Goal: Information Seeking & Learning: Learn about a topic

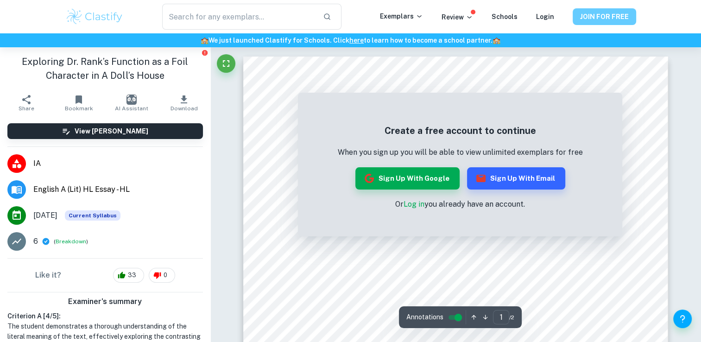
click at [604, 21] on button "JOIN FOR FREE" at bounding box center [603, 16] width 63 height 17
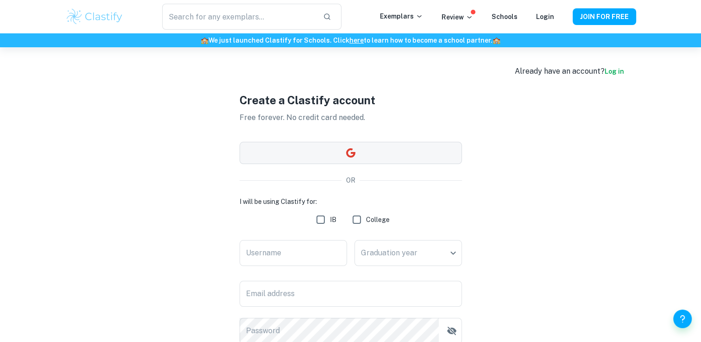
click at [336, 151] on button "button" at bounding box center [350, 153] width 222 height 22
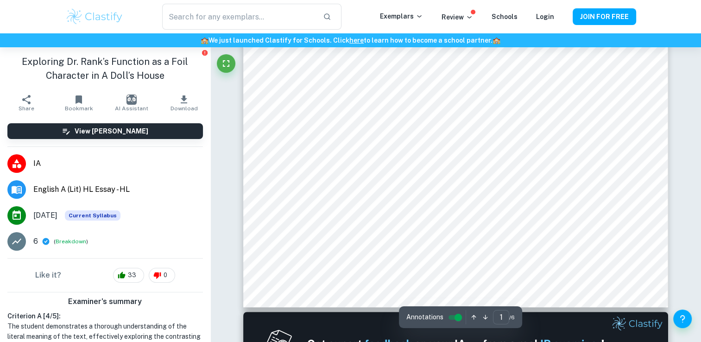
type input "2"
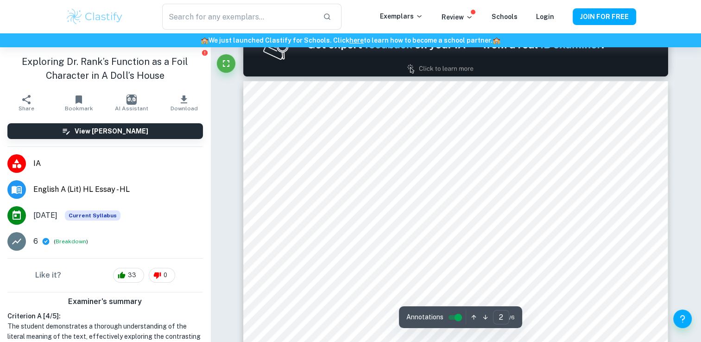
scroll to position [897, 0]
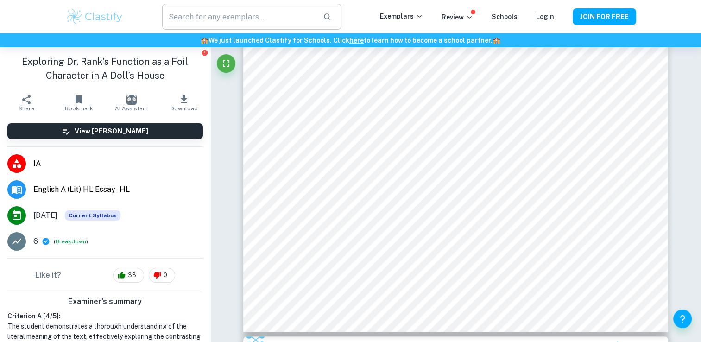
click at [237, 18] on input "text" at bounding box center [238, 17] width 153 height 26
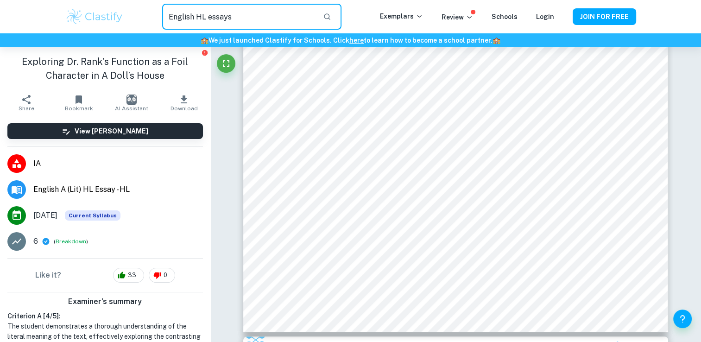
type input "English HL essays"
click at [330, 19] on icon "button" at bounding box center [327, 16] width 6 height 6
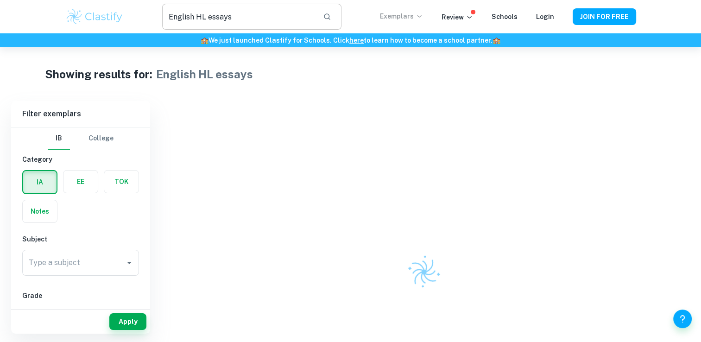
click at [420, 20] on p "Exemplars" at bounding box center [401, 16] width 43 height 10
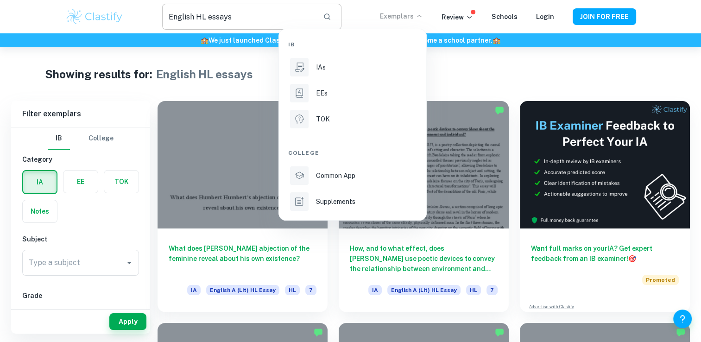
click at [571, 76] on div at bounding box center [350, 171] width 701 height 342
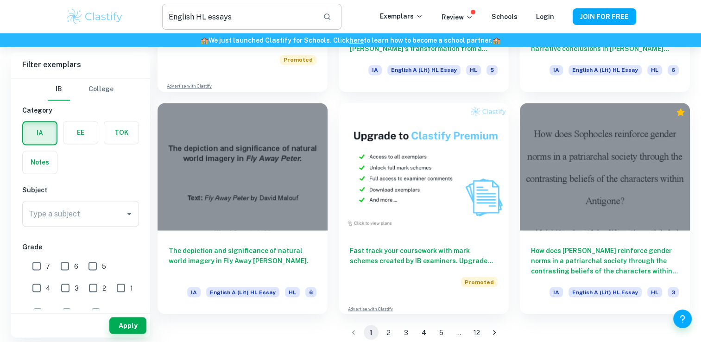
scroll to position [1560, 0]
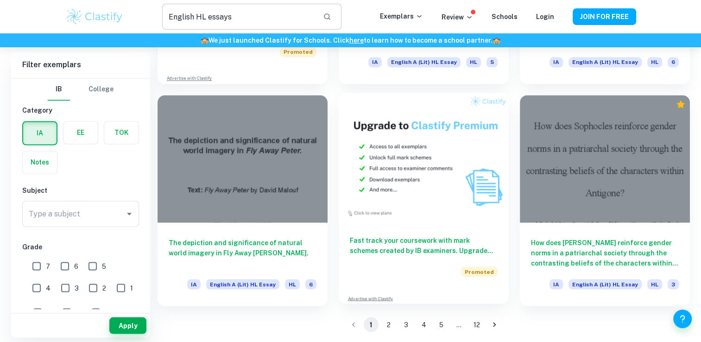
click at [383, 251] on h6 "Fast track your coursework with mark schemes created by IB examiners. Upgrade n…" at bounding box center [424, 245] width 148 height 20
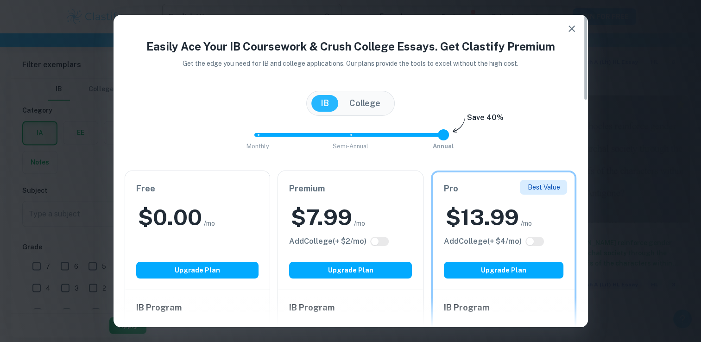
click at [353, 251] on div "Premium $ 7.99 /mo Add College (+ $ 2 /mo) Upgrade Plan" at bounding box center [350, 230] width 145 height 119
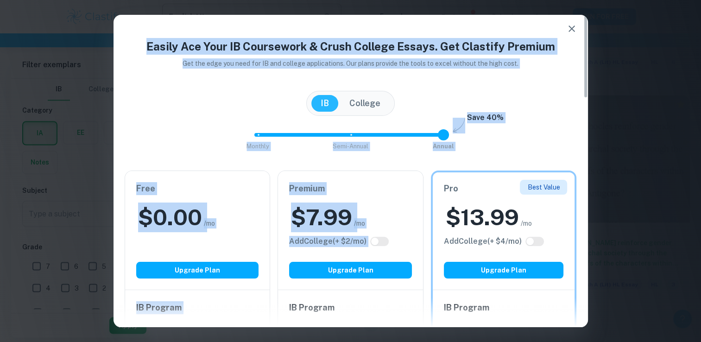
drag, startPoint x: 383, startPoint y: 251, endPoint x: 569, endPoint y: 26, distance: 291.8
click at [569, 26] on icon "button" at bounding box center [571, 28] width 6 height 6
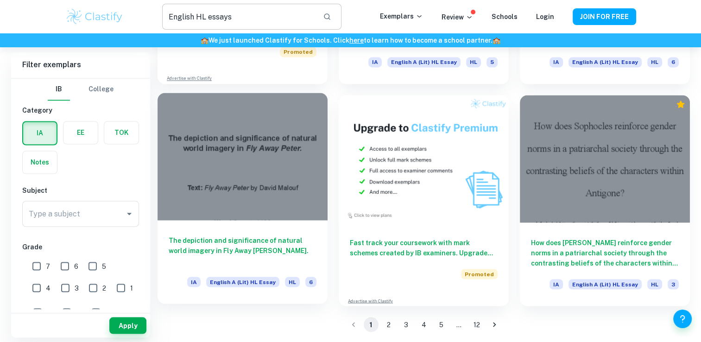
click at [237, 237] on h6 "The depiction and significance of natural world imagery in Fly Away [PERSON_NAM…" at bounding box center [243, 250] width 148 height 31
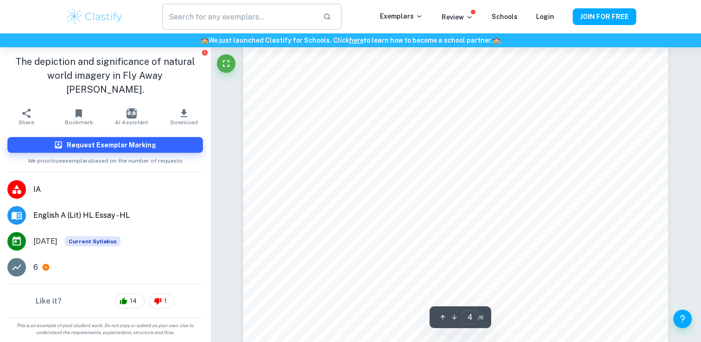
scroll to position [2220, 0]
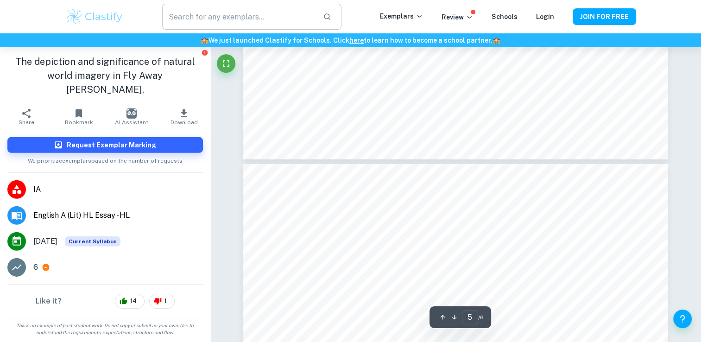
type input "6"
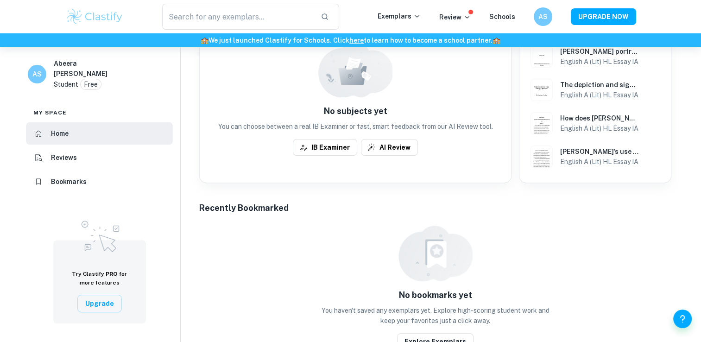
scroll to position [275, 0]
